Goal: Information Seeking & Learning: Learn about a topic

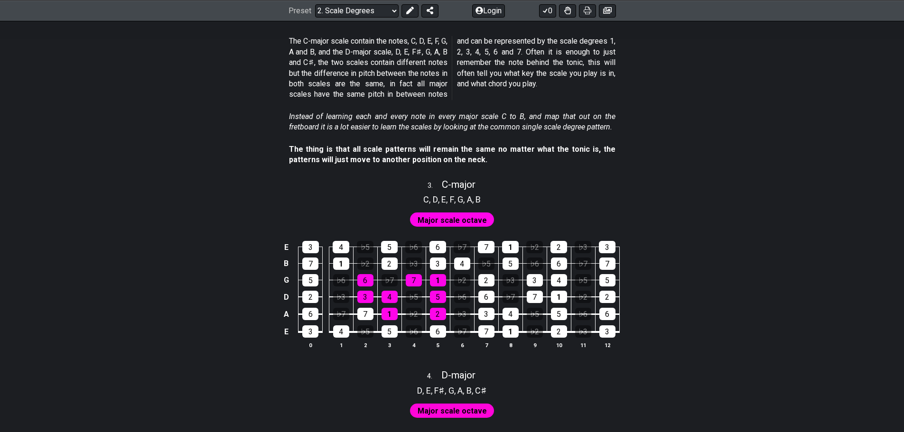
scroll to position [1044, 0]
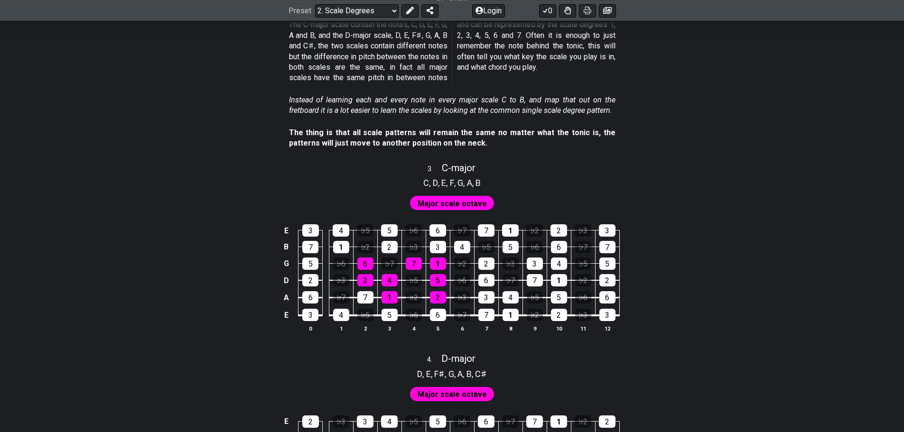
click at [441, 203] on span "Major scale octave" at bounding box center [452, 204] width 69 height 14
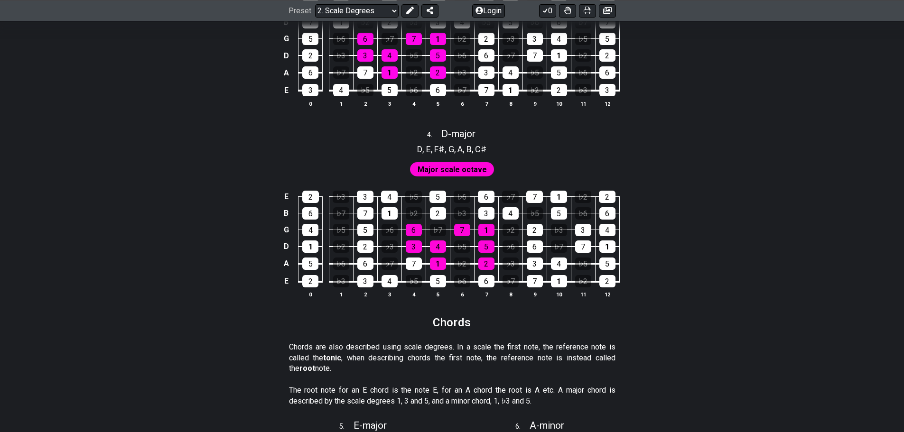
scroll to position [1282, 0]
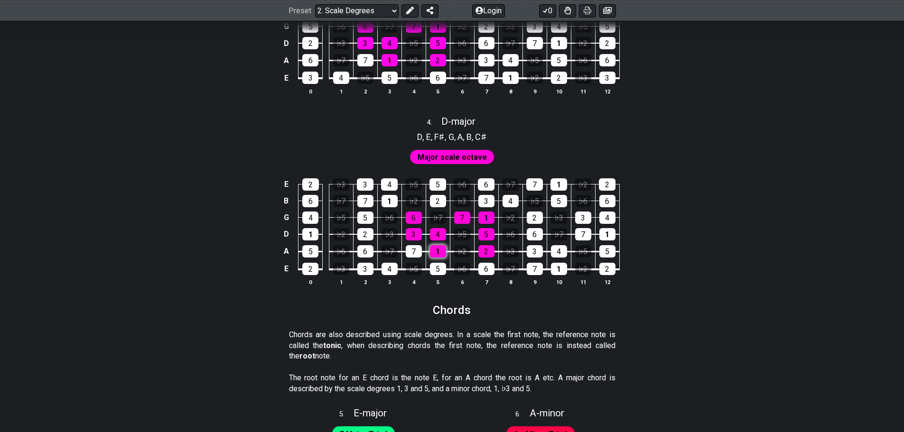
click at [438, 249] on div "1" at bounding box center [438, 251] width 16 height 12
drag, startPoint x: 484, startPoint y: 255, endPoint x: 460, endPoint y: 253, distance: 23.8
click at [479, 254] on div "2" at bounding box center [487, 251] width 16 height 12
click at [418, 235] on div "3" at bounding box center [414, 234] width 16 height 12
click at [441, 236] on div "4" at bounding box center [438, 234] width 16 height 12
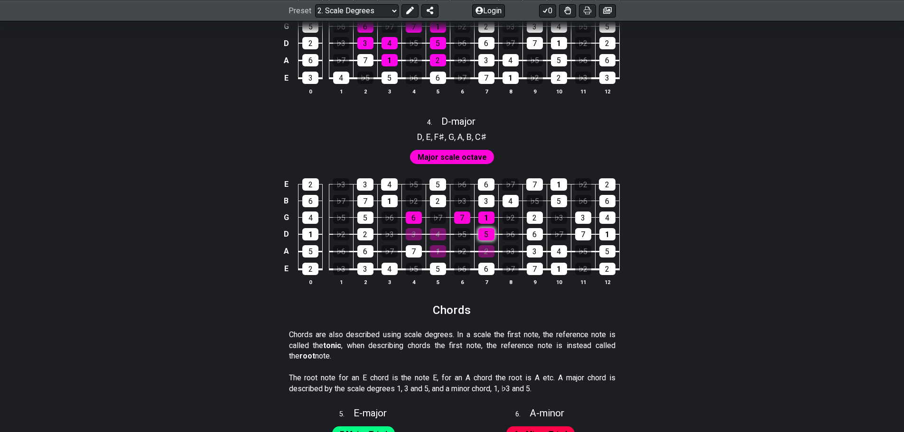
click at [492, 237] on div "5" at bounding box center [487, 234] width 16 height 12
click at [414, 219] on div "6" at bounding box center [414, 218] width 16 height 12
click at [457, 222] on div "7" at bounding box center [462, 218] width 16 height 12
click at [485, 220] on div "1" at bounding box center [487, 218] width 16 height 12
click at [249, 246] on div "E 2 ♭3 3 4 ♭5 5 ♭6 6 ♭7 7 1 ♭2 2 B 6 ♭7 7 1 ♭2 2 ♭3 3 4 ♭5 5 ♭6 6 G 4 ♭5 5 ♭6 6…" at bounding box center [452, 232] width 741 height 133
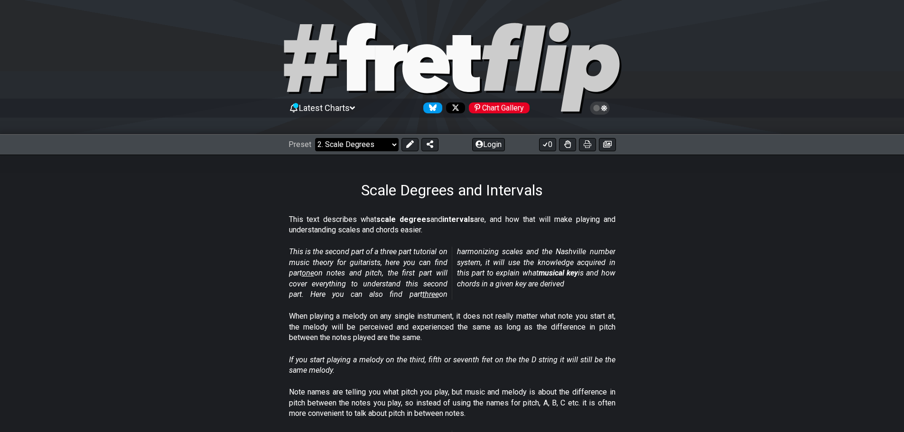
click at [394, 143] on select "Welcome to #fretflip! Initial Preset Custom Preset Minor Pentatonic Major Penta…" at bounding box center [357, 144] width 84 height 13
click at [315, 138] on select "Welcome to #fretflip! Initial Preset Custom Preset Minor Pentatonic Major Penta…" at bounding box center [357, 144] width 84 height 13
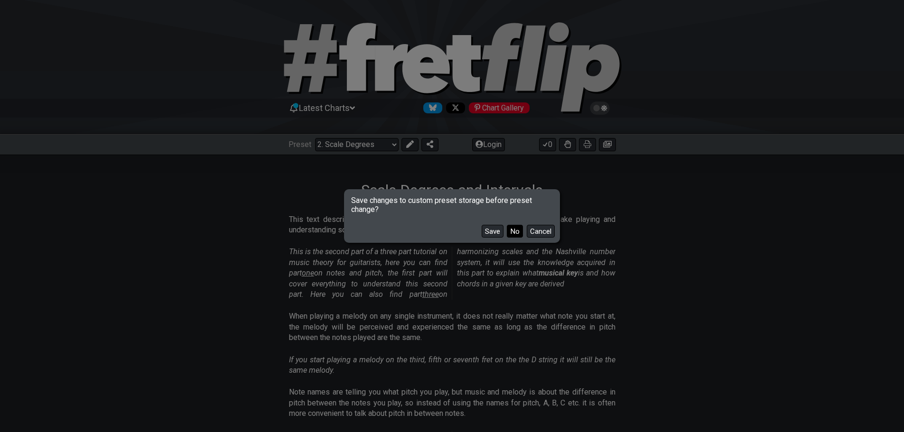
click at [514, 233] on button "No" at bounding box center [515, 231] width 16 height 13
select select "/guitar-scales"
select select "C"
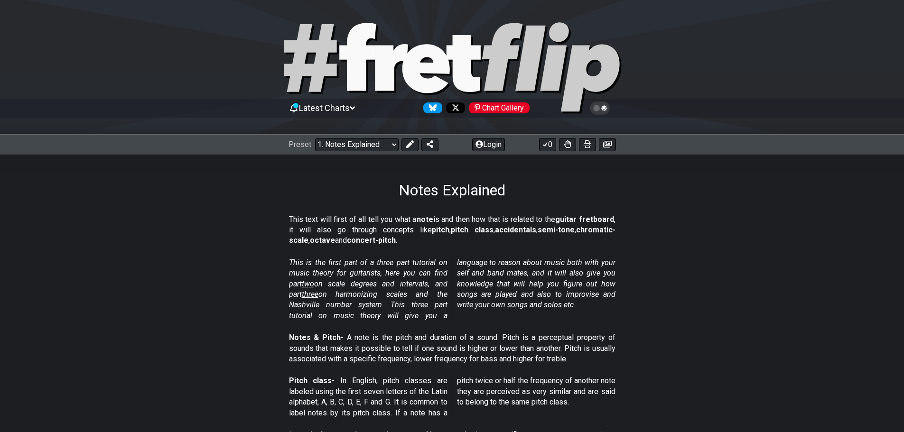
drag, startPoint x: 572, startPoint y: 0, endPoint x: 860, endPoint y: 20, distance: 288.8
click at [860, 20] on div "Latest Charts Chart Gallery" at bounding box center [452, 67] width 904 height 135
